Goal: Contribute content: Add original content to the website for others to see

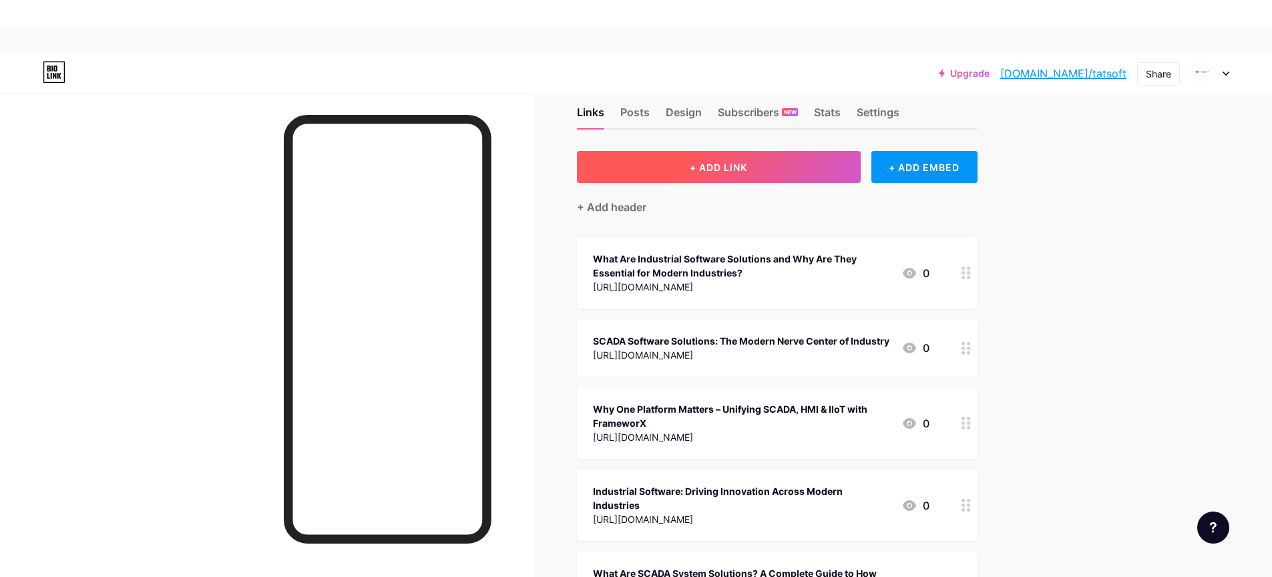
click at [669, 180] on button "+ ADD LINK" at bounding box center [719, 167] width 284 height 32
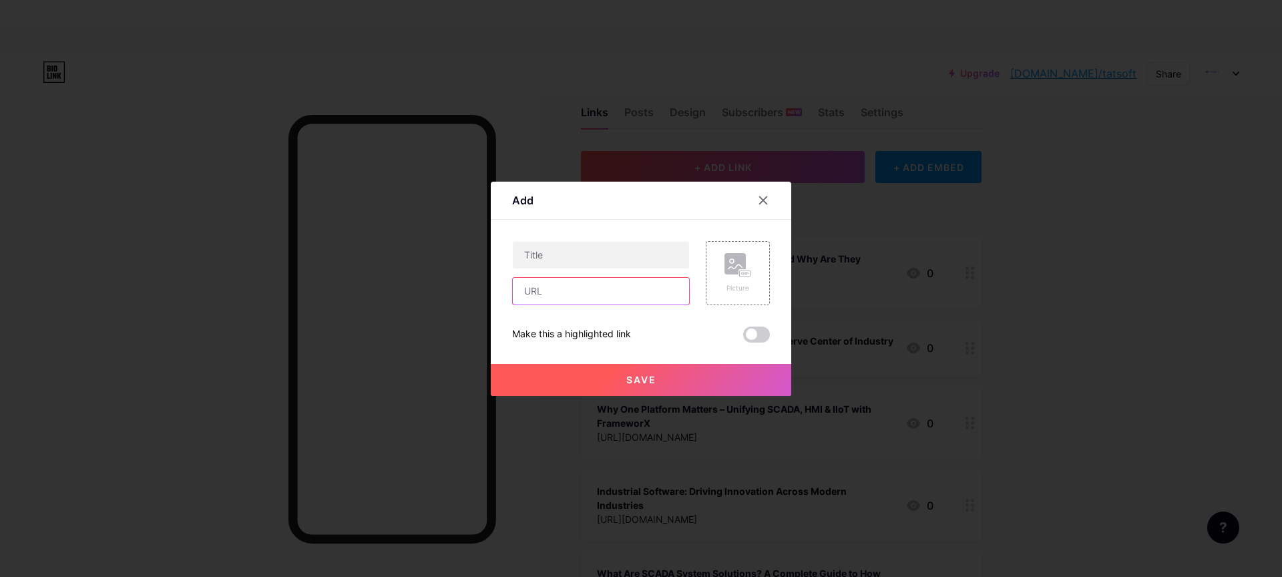
click at [563, 295] on input "text" at bounding box center [601, 291] width 176 height 27
paste input "[URL][DOMAIN_NAME]"
type input "[URL][DOMAIN_NAME]"
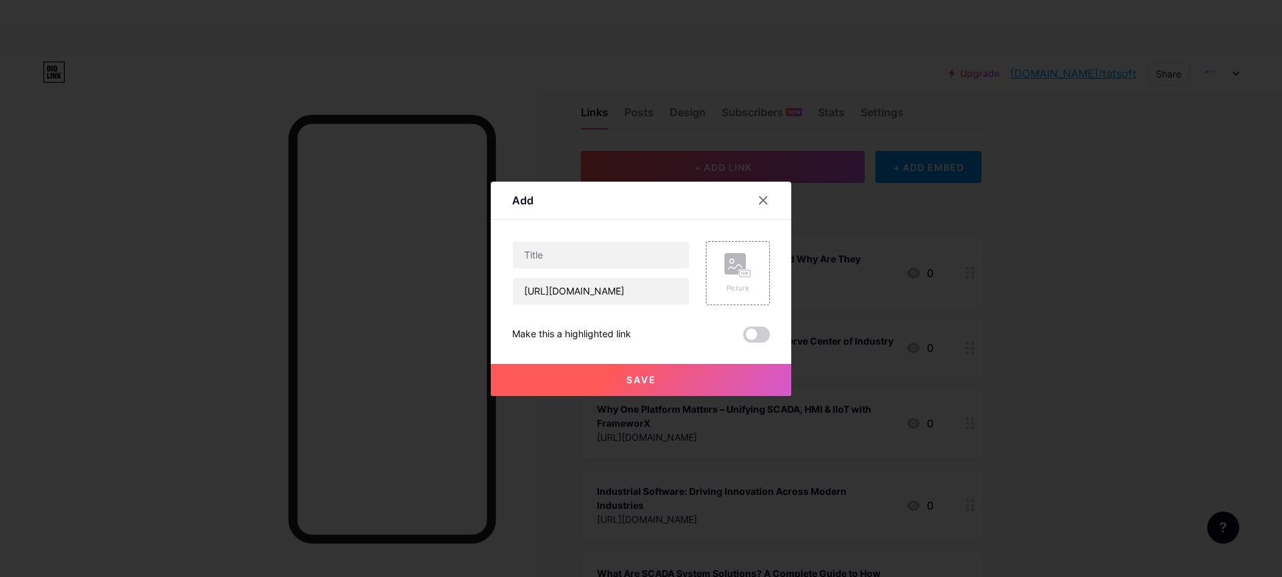
click at [560, 234] on div "Content YouTube Play YouTube video without leaving your page. ADD Vimeo Play Vi…" at bounding box center [641, 281] width 258 height 123
click at [551, 254] on input "text" at bounding box center [601, 255] width 176 height 27
paste input "How SCADA Software is Transforming Industrial Operations in [DATE]"
type input "How SCADA Software is Transforming Industrial Operations in [DATE]"
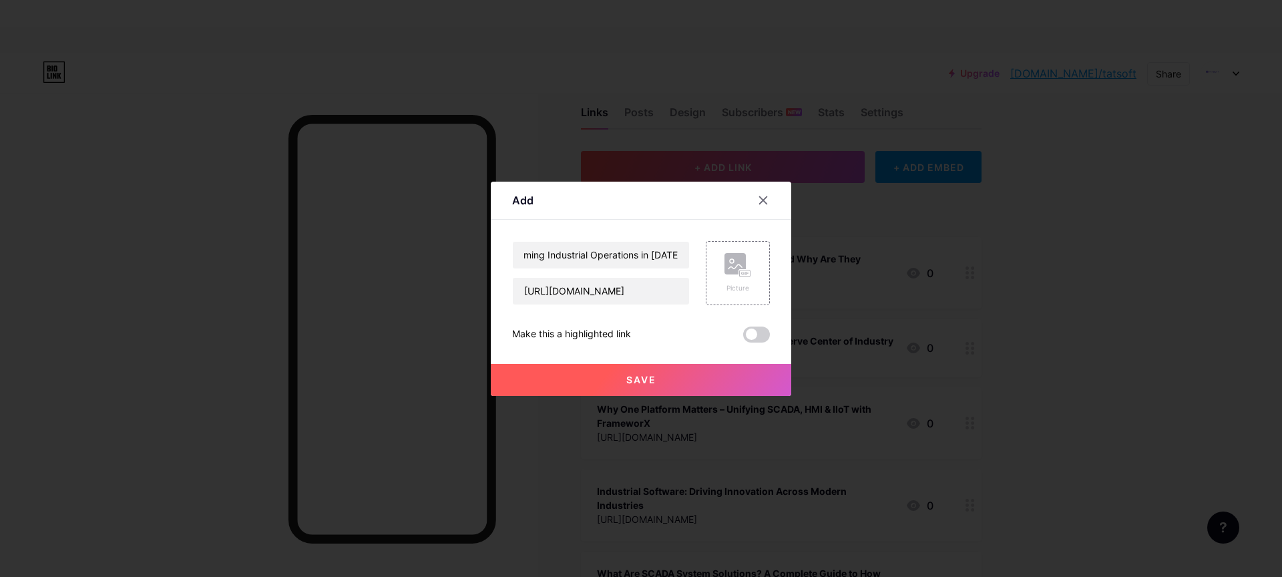
click at [763, 336] on span at bounding box center [756, 335] width 27 height 16
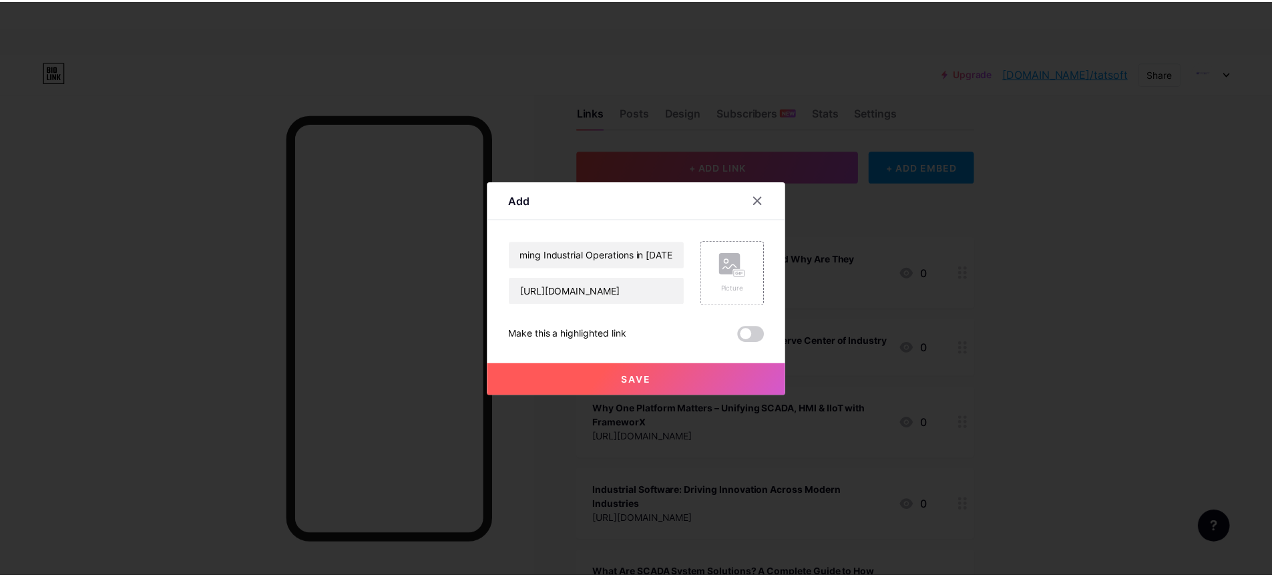
scroll to position [0, 0]
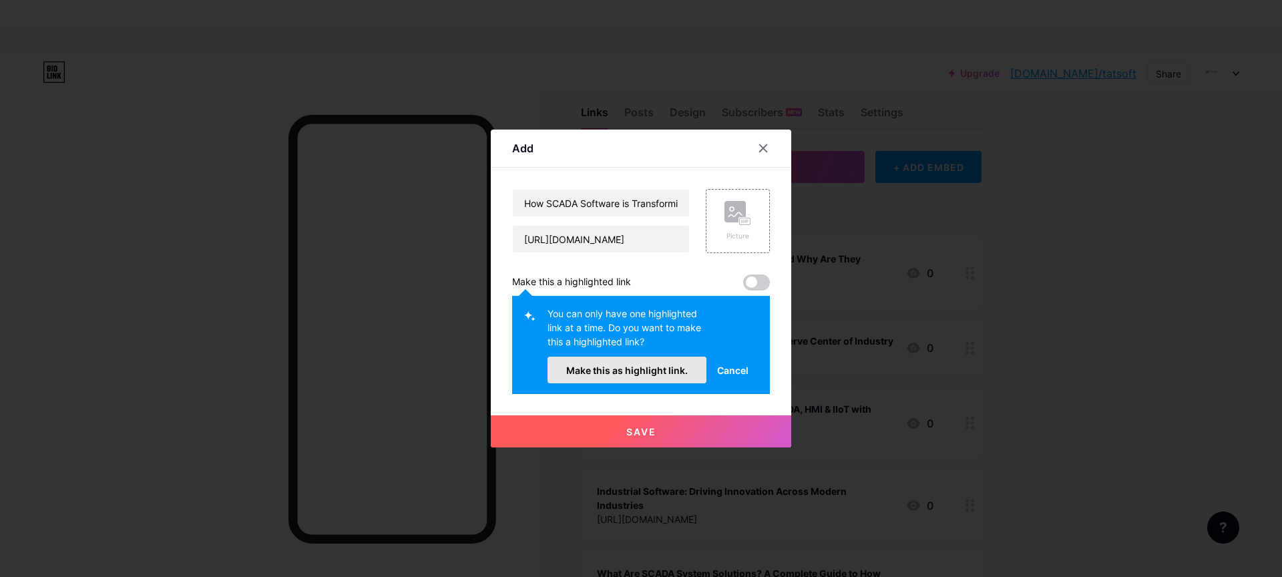
click at [679, 363] on button "Make this as highlight link." at bounding box center [627, 370] width 159 height 27
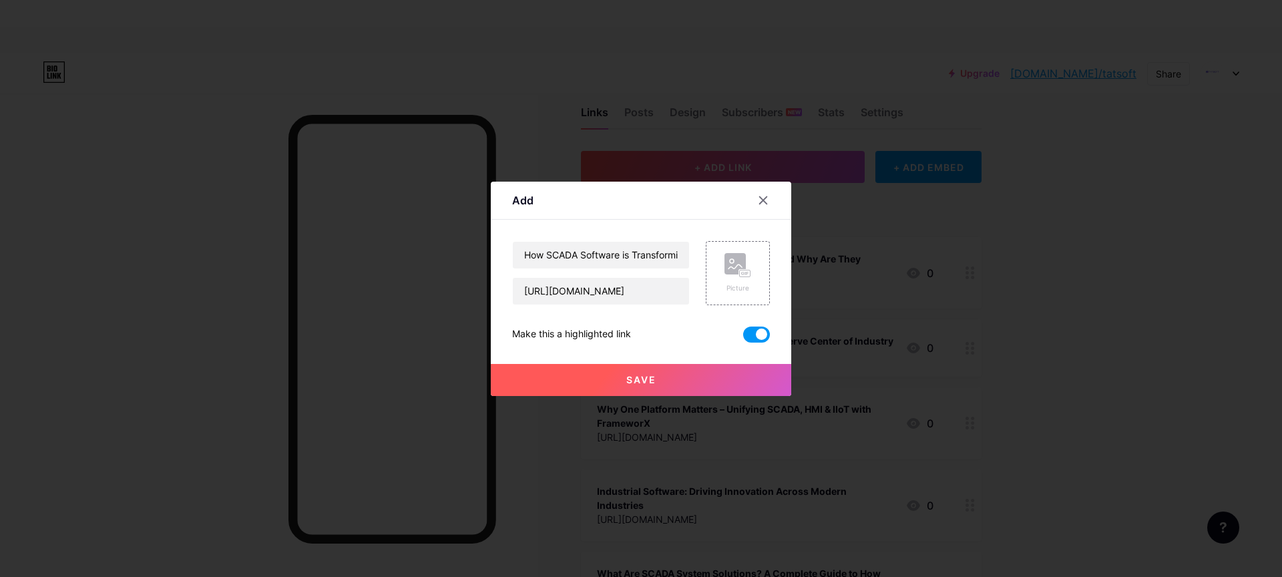
click at [645, 386] on button "Save" at bounding box center [641, 380] width 301 height 32
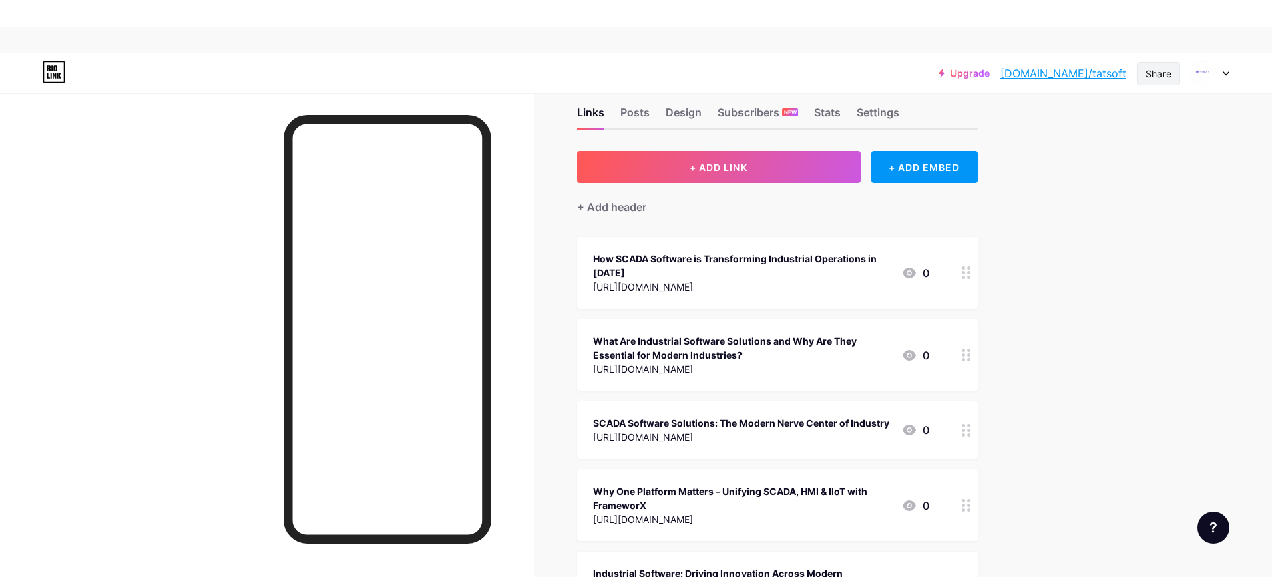
click at [1153, 71] on div "Share" at bounding box center [1158, 74] width 25 height 14
click at [1042, 113] on div "Copy link" at bounding box center [1079, 122] width 199 height 32
